Goal: Register for event/course

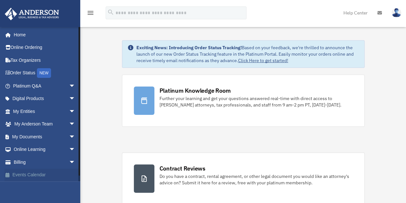
click at [21, 175] on link "Events Calendar" at bounding box center [44, 174] width 81 height 13
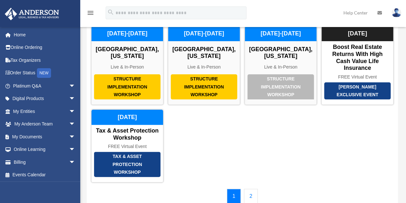
scroll to position [47, 0]
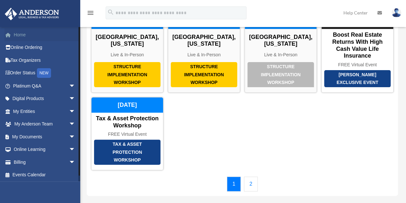
click at [19, 35] on link "Home" at bounding box center [44, 34] width 81 height 13
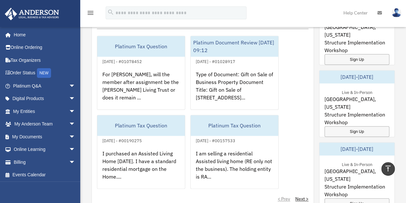
scroll to position [390, 0]
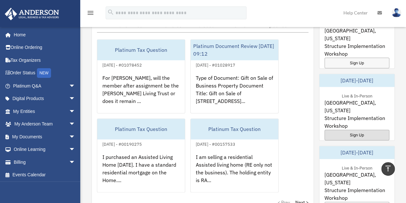
click at [356, 129] on div "Sign Up" at bounding box center [357, 134] width 65 height 11
